Goal: Transaction & Acquisition: Obtain resource

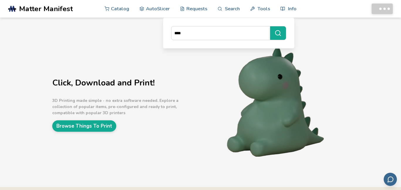
type input "****"
click at [270, 26] on button "****" at bounding box center [278, 32] width 16 height 13
click at [281, 36] on button "****" at bounding box center [278, 32] width 16 height 13
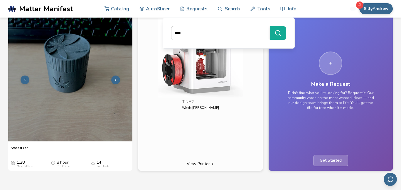
scroll to position [73, 0]
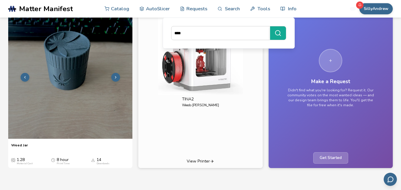
click at [58, 116] on img at bounding box center [70, 77] width 124 height 124
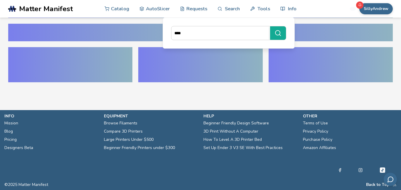
scroll to position [48, 0]
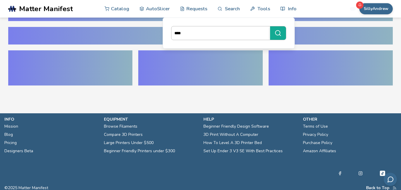
click at [236, 31] on input "****" at bounding box center [219, 33] width 96 height 11
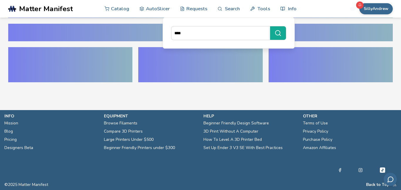
scroll to position [0, 0]
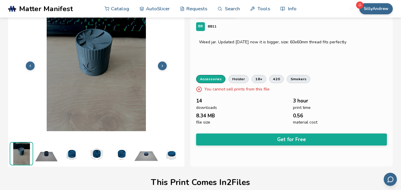
scroll to position [73, 0]
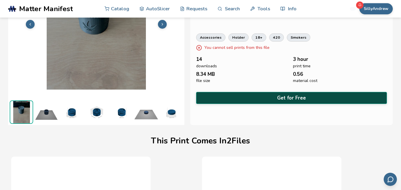
click at [206, 97] on button "Get for Free" at bounding box center [291, 98] width 191 height 12
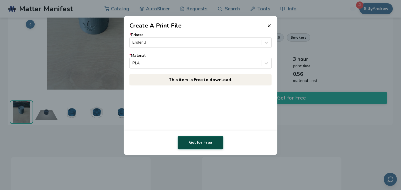
click at [198, 146] on button "Get for Free" at bounding box center [200, 142] width 46 height 13
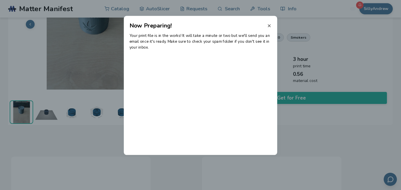
click at [267, 27] on icon at bounding box center [269, 25] width 5 height 5
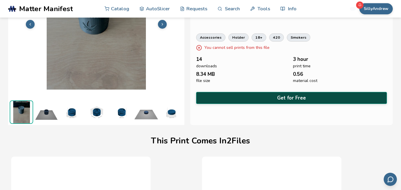
click at [276, 97] on button "Get for Free" at bounding box center [291, 98] width 191 height 12
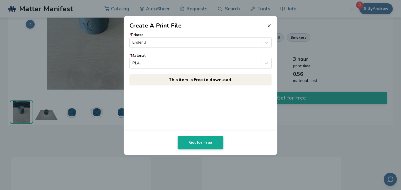
click at [270, 27] on icon at bounding box center [269, 25] width 5 height 5
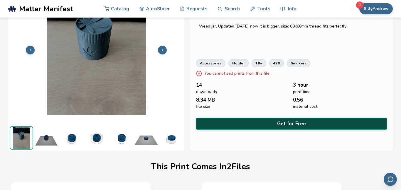
scroll to position [55, 0]
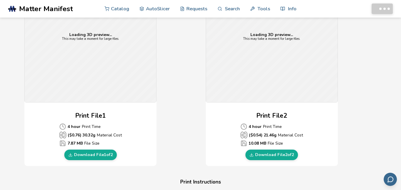
scroll to position [196, 0]
click at [105, 157] on link "Download File 1 of 2" at bounding box center [90, 155] width 52 height 11
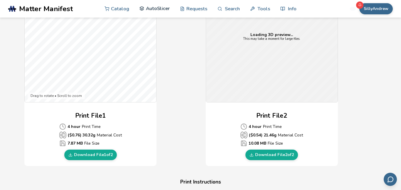
click at [282, 147] on p "10.08 MB File Size" at bounding box center [271, 143] width 62 height 7
click at [274, 147] on div "4 hour Print Time ($ 0.54 ) 21.46 g Material Cost 10.08 MB File Size" at bounding box center [271, 134] width 62 height 23
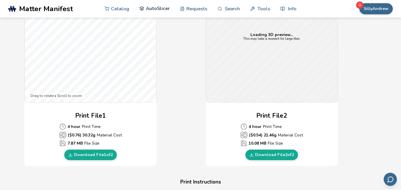
click at [274, 147] on div "4 hour Print Time ($ 0.54 ) 21.46 g Material Cost 10.08 MB File Size" at bounding box center [271, 134] width 62 height 23
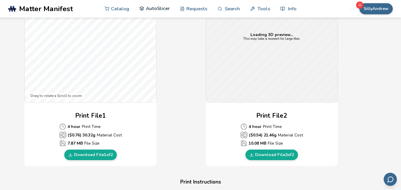
click at [274, 147] on div "4 hour Print Time ($ 0.54 ) 21.46 g Material Cost 10.08 MB File Size" at bounding box center [271, 134] width 62 height 23
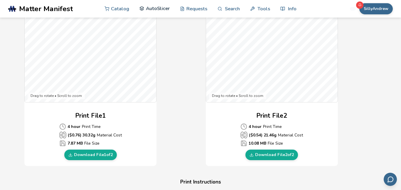
scroll to position [187, 0]
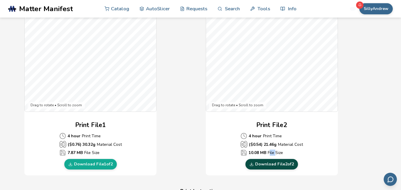
click at [271, 166] on link "Download File 2 of 2" at bounding box center [271, 164] width 52 height 11
